Goal: Information Seeking & Learning: Learn about a topic

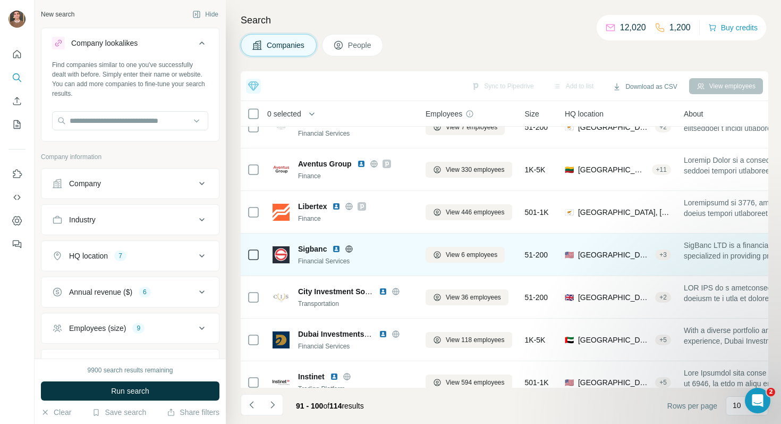
scroll to position [164, 0]
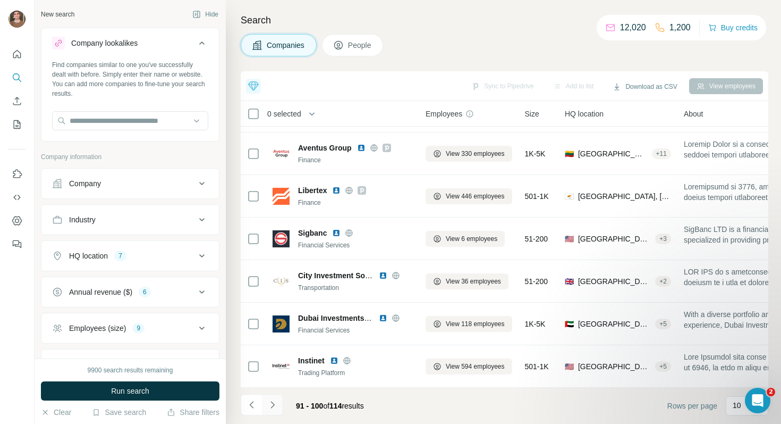
click at [271, 391] on icon "Navigate to next page" at bounding box center [272, 404] width 11 height 11
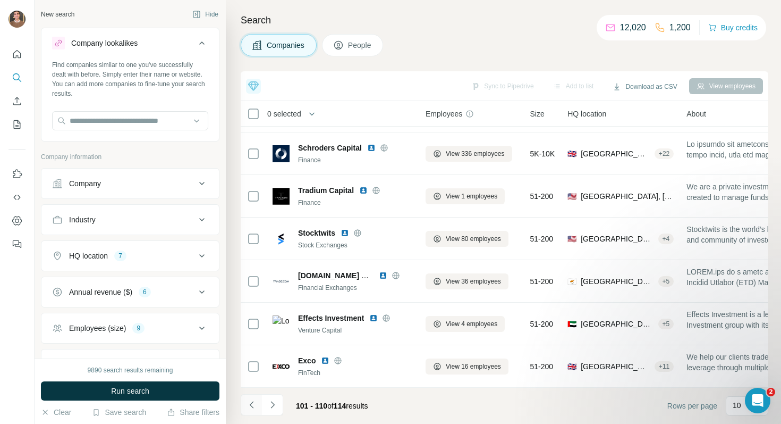
click at [256, 391] on icon "Navigate to previous page" at bounding box center [252, 404] width 11 height 11
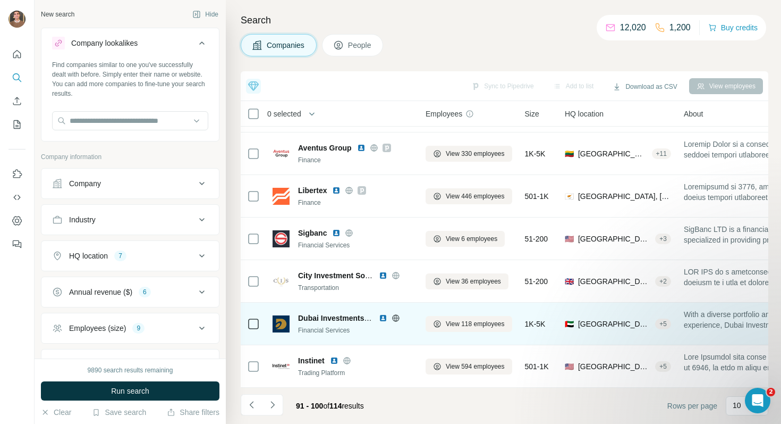
click at [383, 318] on img at bounding box center [383, 318] width 9 height 9
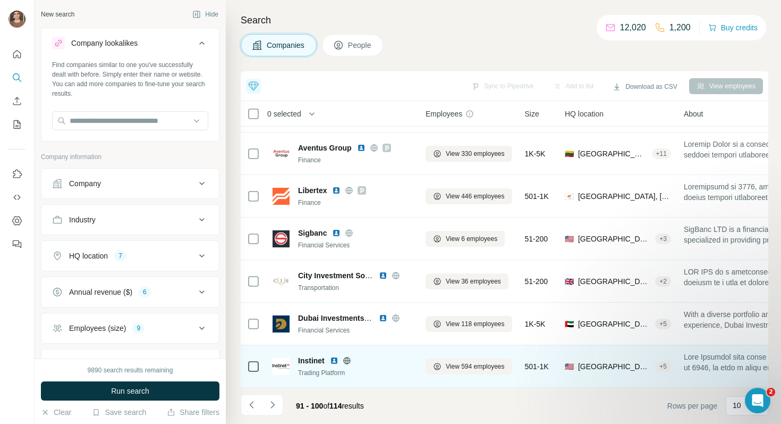
click at [336, 360] on img at bounding box center [334, 360] width 9 height 9
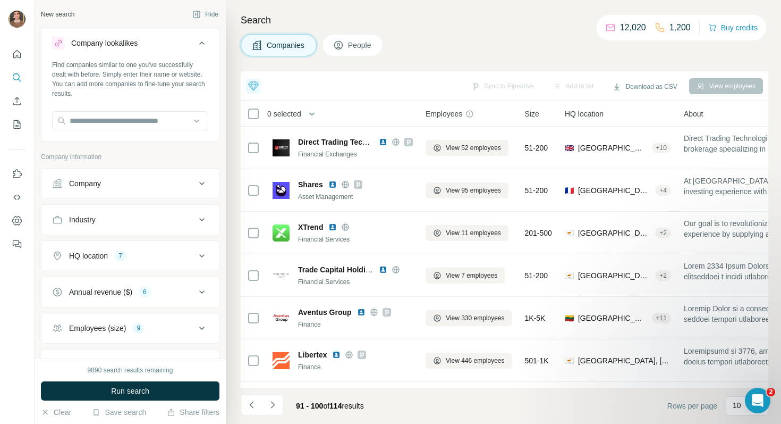
click at [283, 391] on div "91 - 100 of 114 results" at bounding box center [307, 405] width 132 height 23
click at [277, 391] on icon "Navigate to next page" at bounding box center [272, 404] width 11 height 11
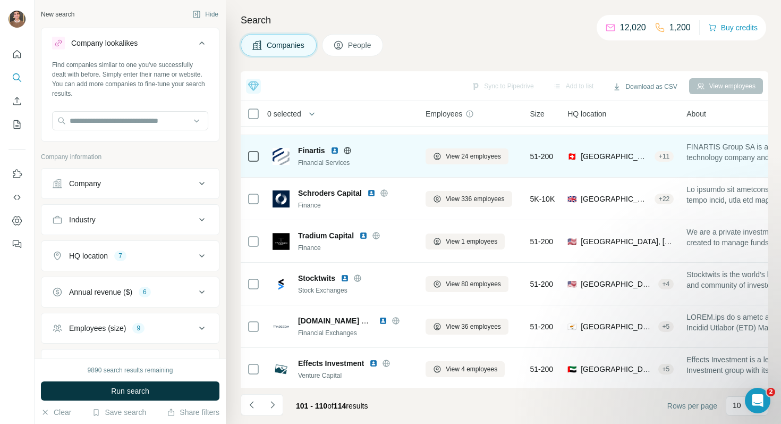
scroll to position [164, 0]
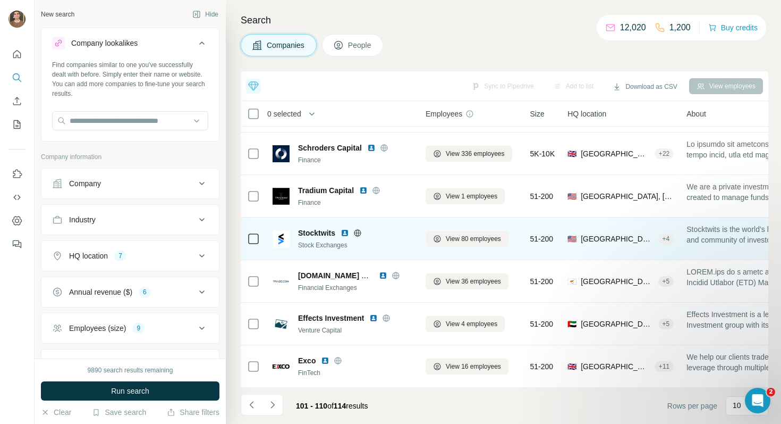
click at [348, 232] on img at bounding box center [345, 233] width 9 height 9
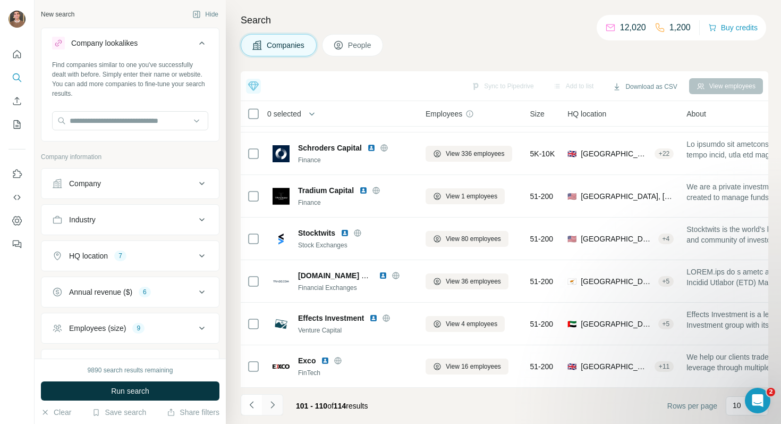
click at [279, 391] on button "Navigate to next page" at bounding box center [272, 404] width 21 height 21
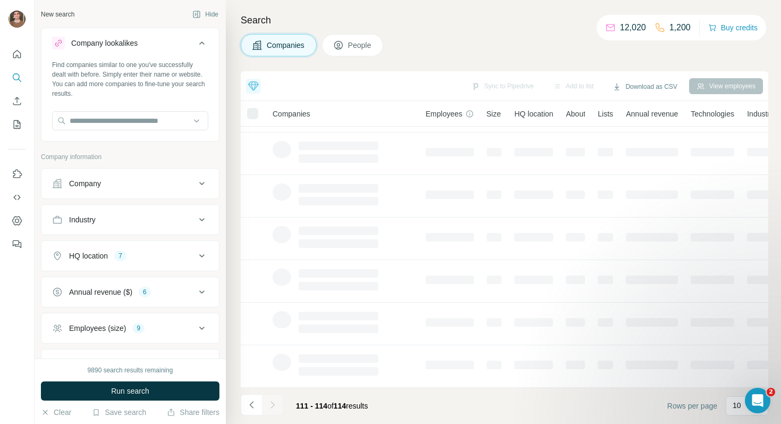
scroll to position [0, 0]
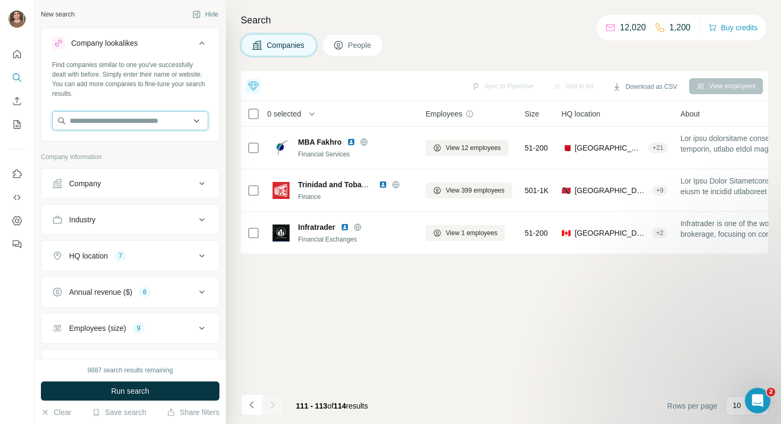
click at [190, 124] on input "text" at bounding box center [130, 120] width 156 height 19
paste input "******"
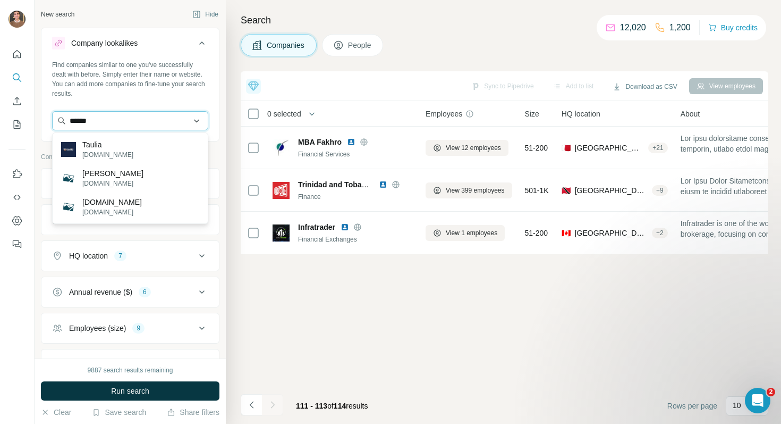
click at [72, 120] on input "******" at bounding box center [130, 120] width 156 height 19
click at [93, 122] on input "******" at bounding box center [130, 120] width 156 height 19
paste input "**********"
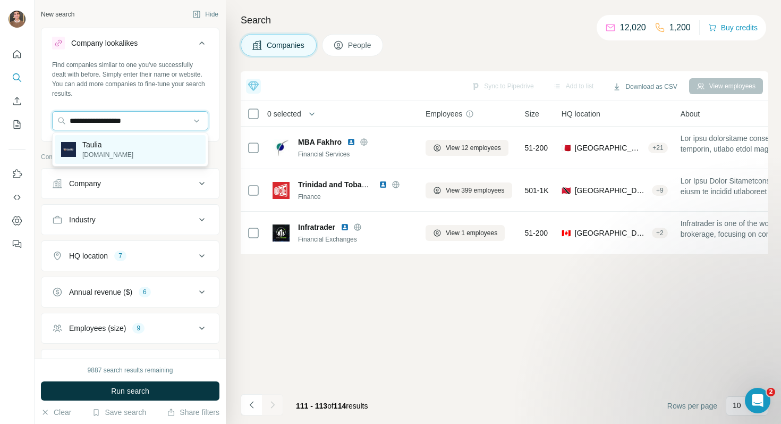
type input "**********"
click at [113, 156] on p "[DOMAIN_NAME]" at bounding box center [107, 155] width 51 height 10
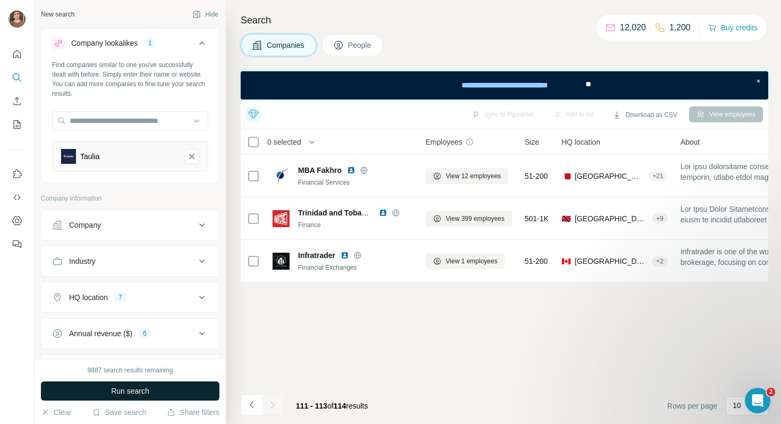
click at [133, 391] on span "Run search" at bounding box center [130, 390] width 38 height 11
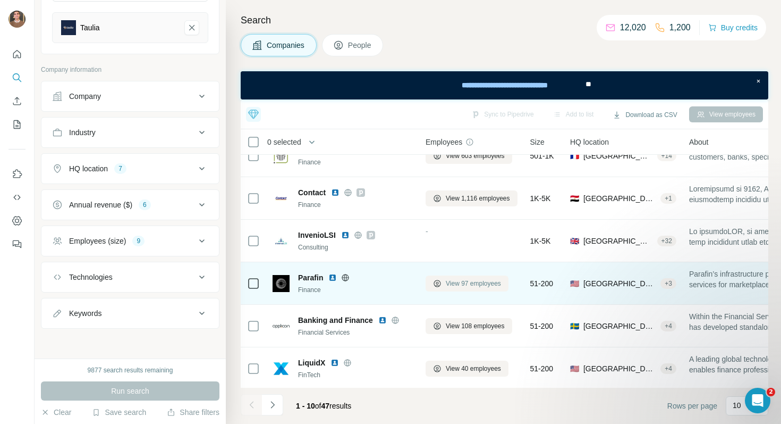
scroll to position [192, 0]
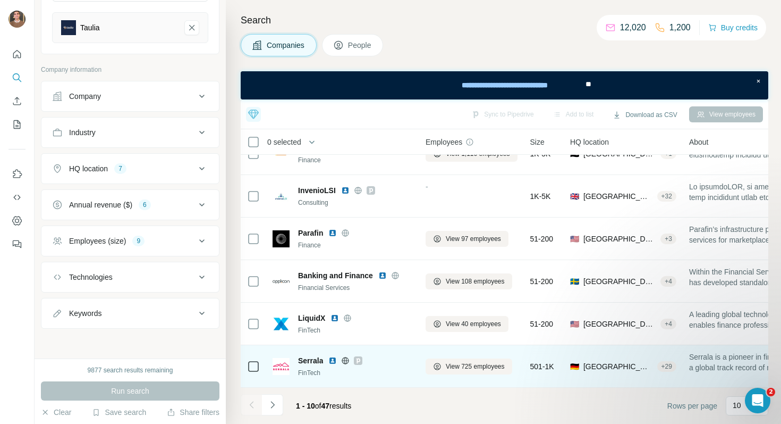
click at [333, 359] on img at bounding box center [333, 360] width 9 height 9
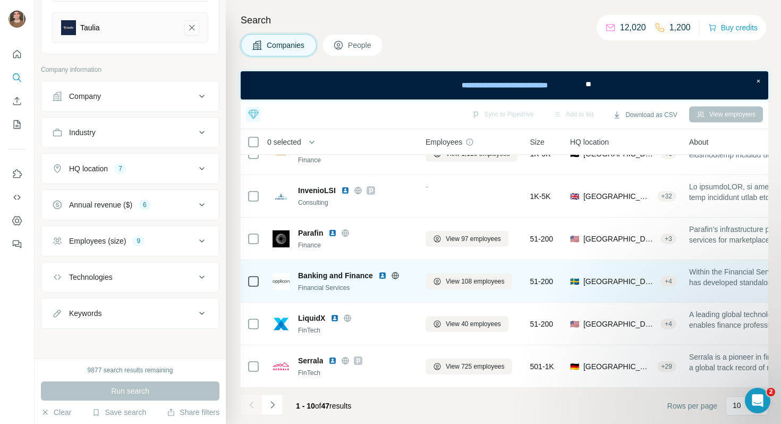
scroll to position [0, 0]
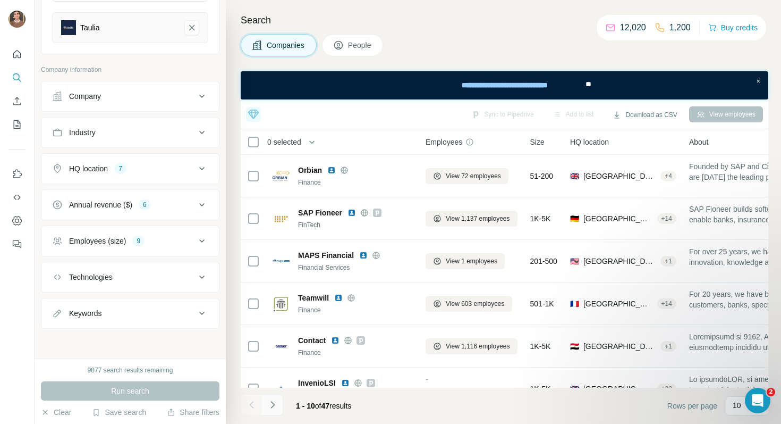
click at [274, 391] on icon "Navigate to next page" at bounding box center [272, 404] width 11 height 11
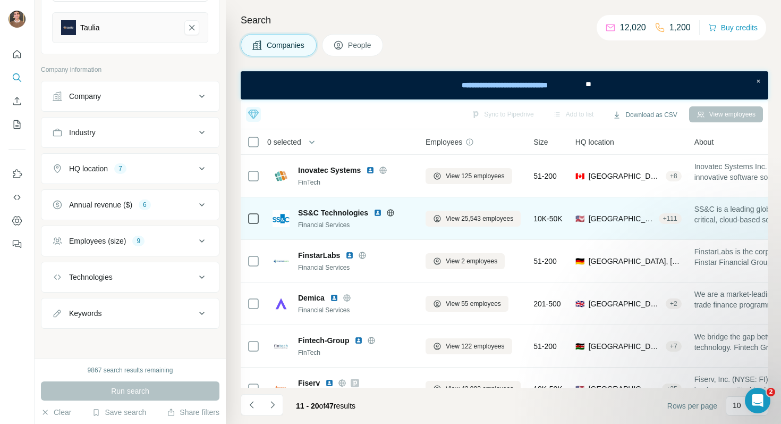
click at [378, 211] on img at bounding box center [378, 212] width 9 height 9
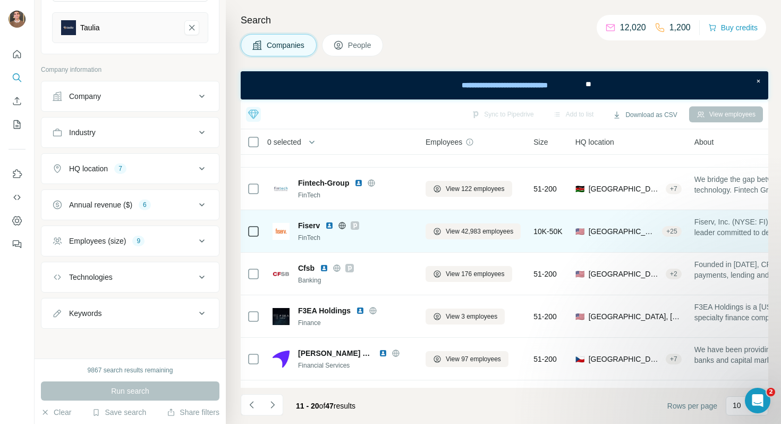
scroll to position [192, 0]
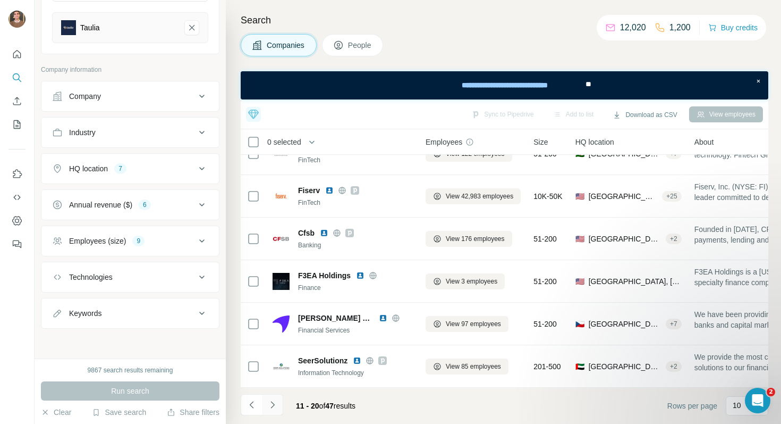
click at [277, 391] on icon "Navigate to next page" at bounding box center [272, 404] width 11 height 11
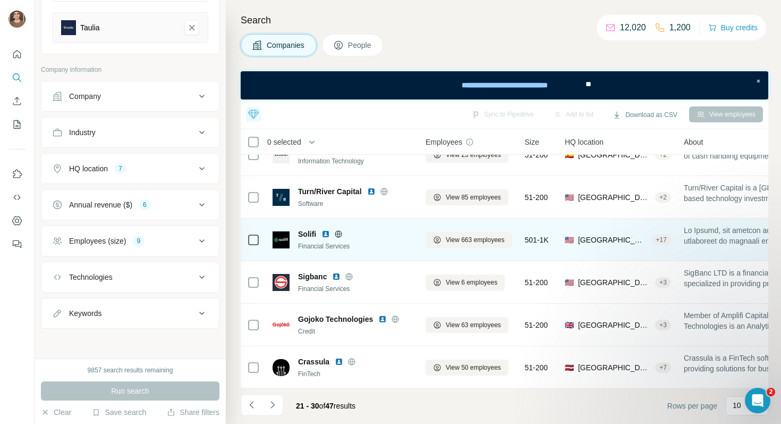
scroll to position [148, 0]
click at [327, 234] on img at bounding box center [326, 234] width 9 height 9
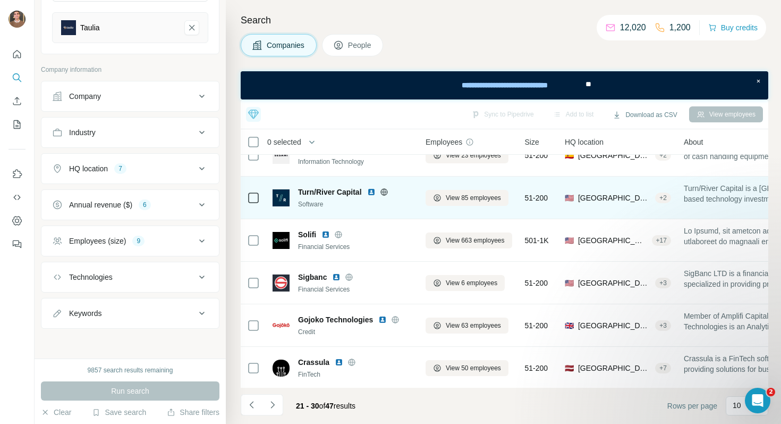
scroll to position [192, 0]
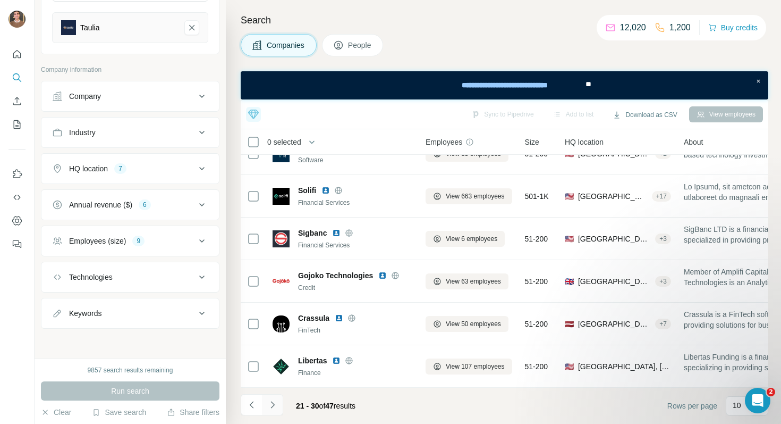
click at [271, 391] on icon "Navigate to next page" at bounding box center [272, 404] width 11 height 11
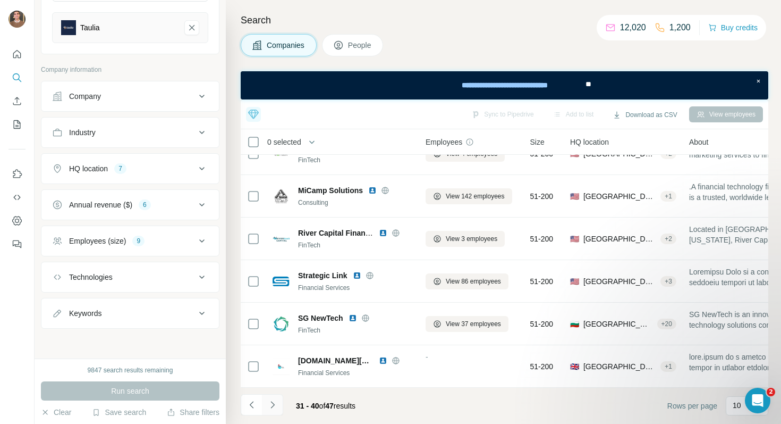
click at [273, 391] on icon "Navigate to next page" at bounding box center [272, 404] width 11 height 11
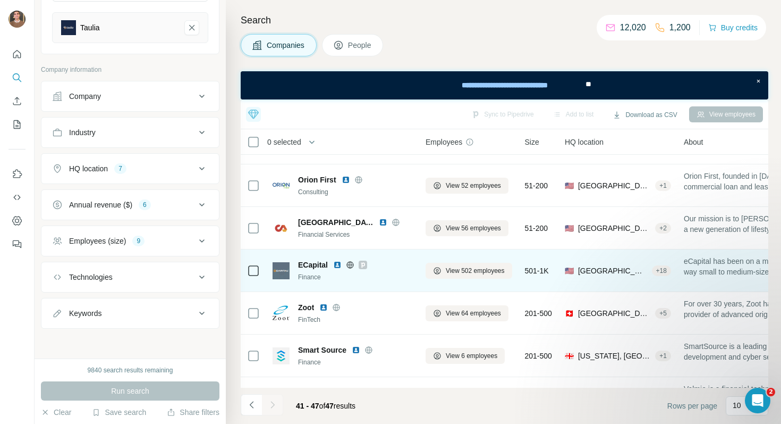
scroll to position [65, 0]
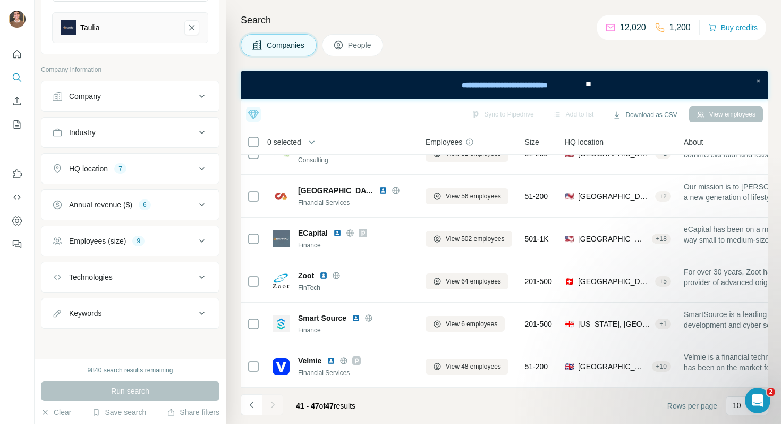
click at [275, 391] on div at bounding box center [272, 404] width 21 height 21
